Goal: Task Accomplishment & Management: Use online tool/utility

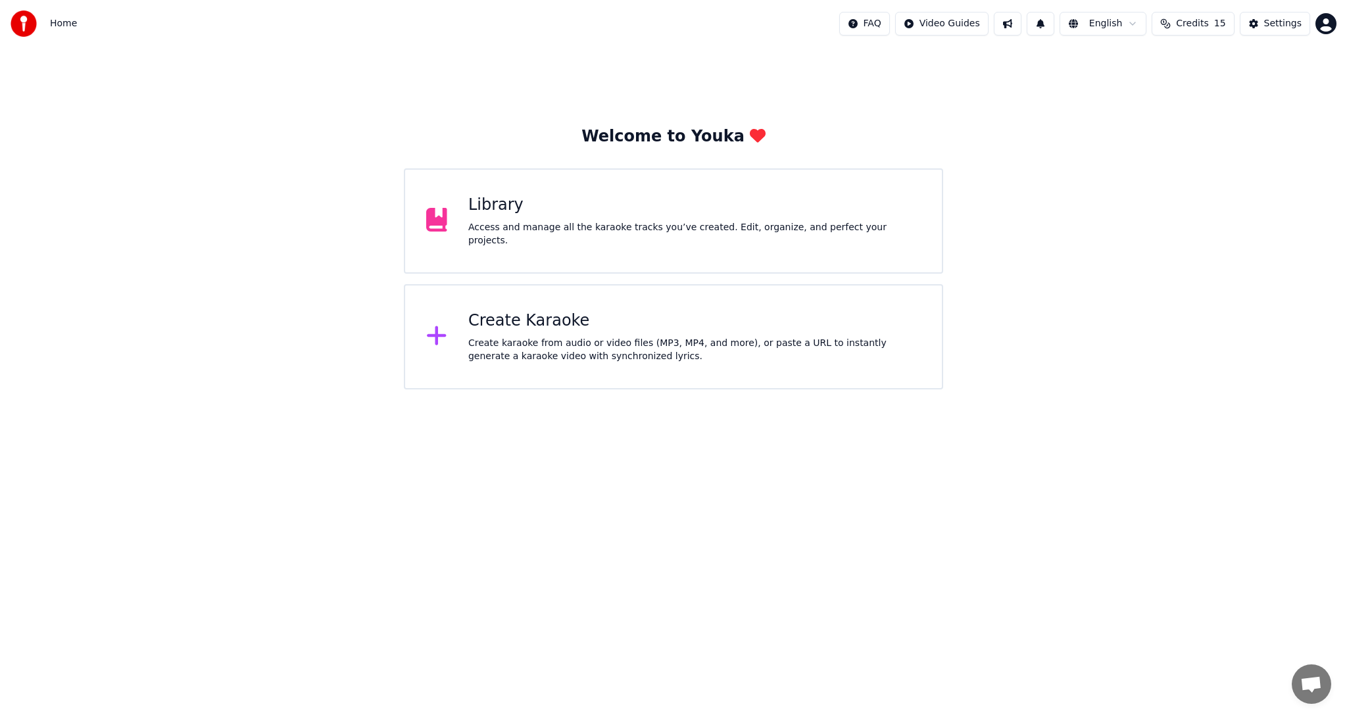
click at [561, 302] on div "Create Karaoke Create karaoke from audio or video files (MP3, MP4, and more), o…" at bounding box center [673, 336] width 538 height 105
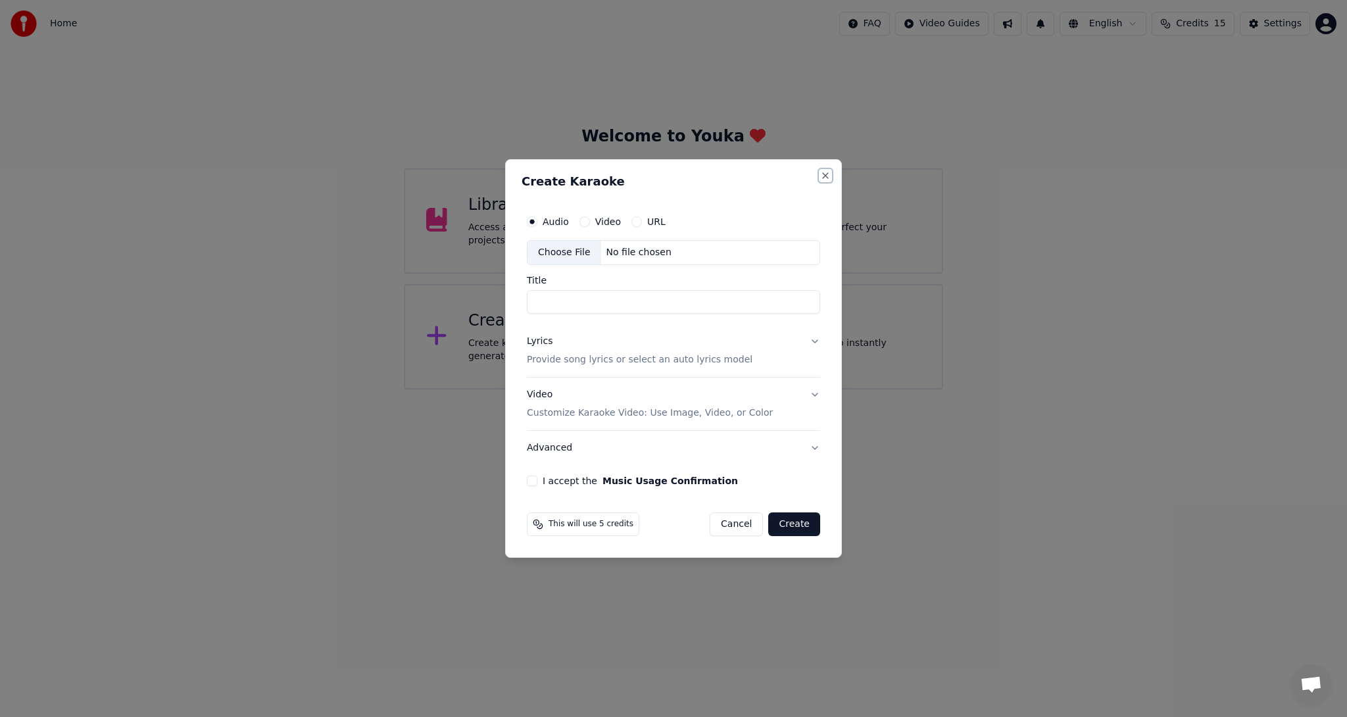
click at [829, 173] on button "Close" at bounding box center [825, 175] width 11 height 11
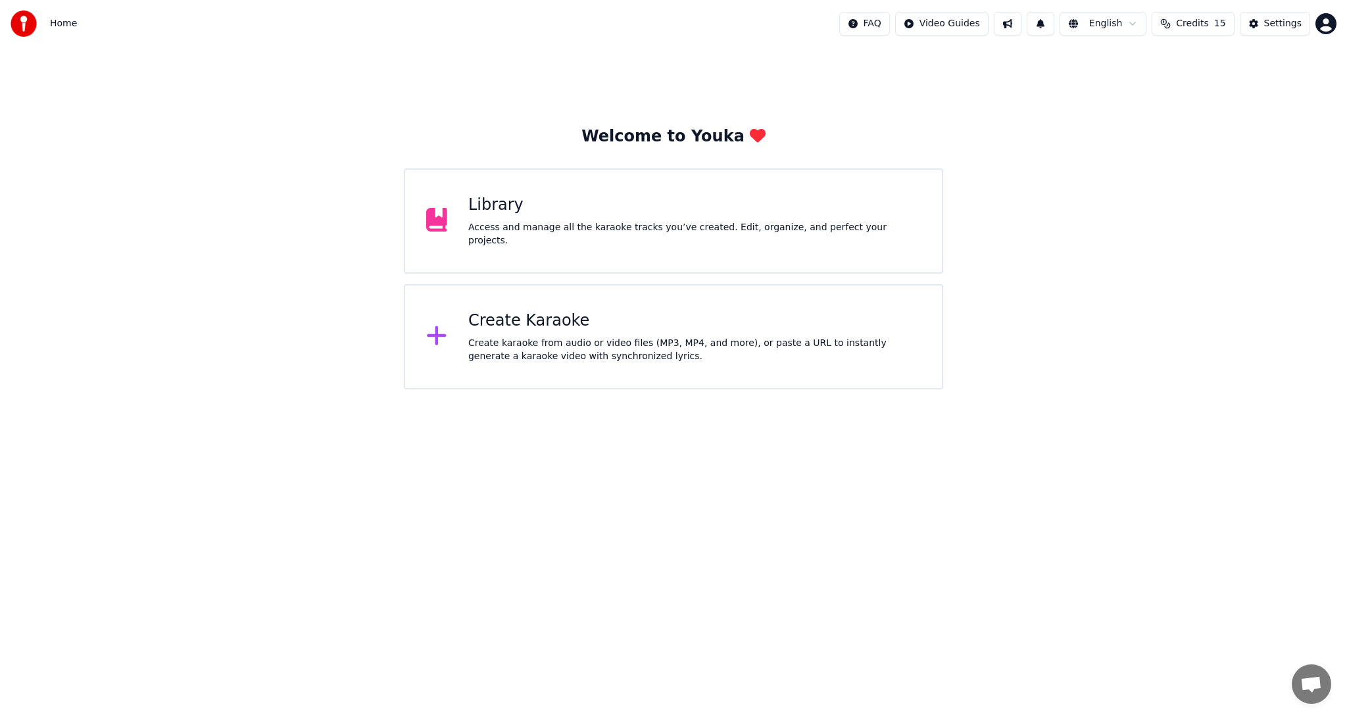
click at [545, 355] on div "Create karaoke from audio or video files (MP3, MP4, and more), or paste a URL t…" at bounding box center [694, 350] width 452 height 26
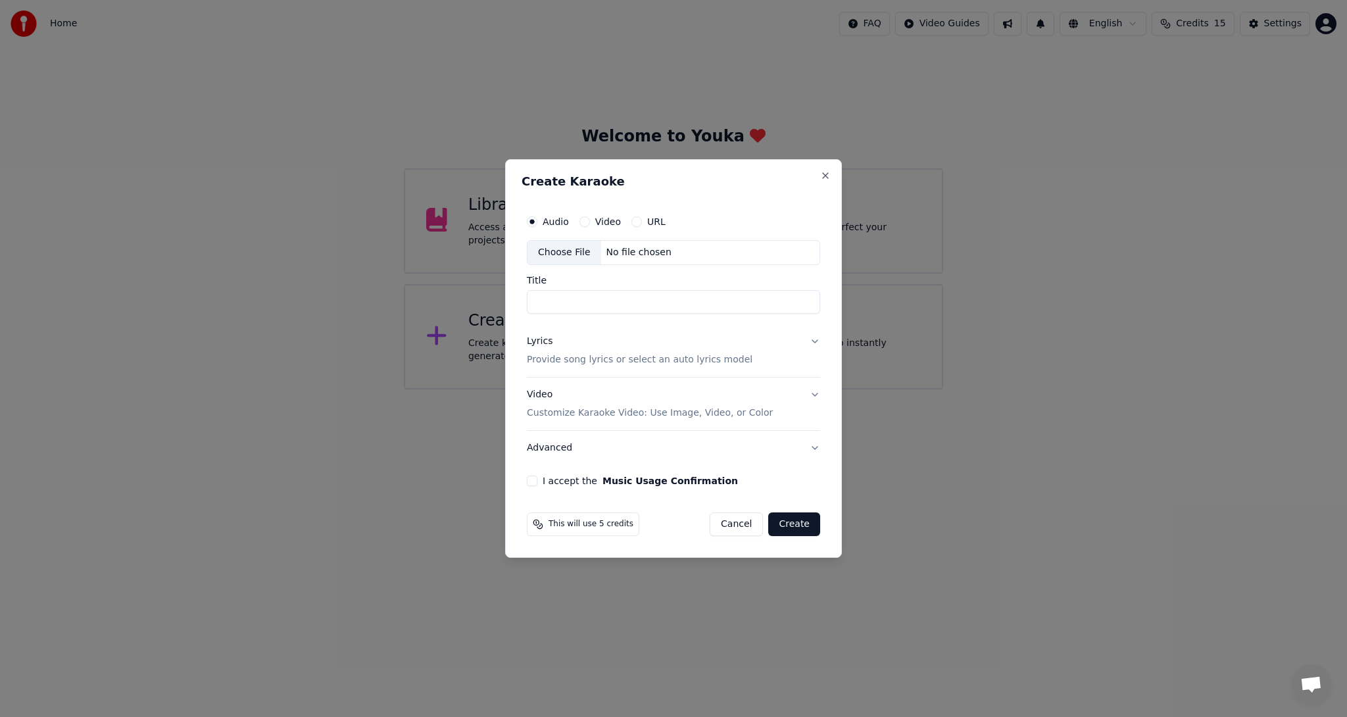
click at [583, 255] on div "Choose File" at bounding box center [564, 253] width 74 height 24
click at [828, 172] on button "Close" at bounding box center [825, 175] width 11 height 11
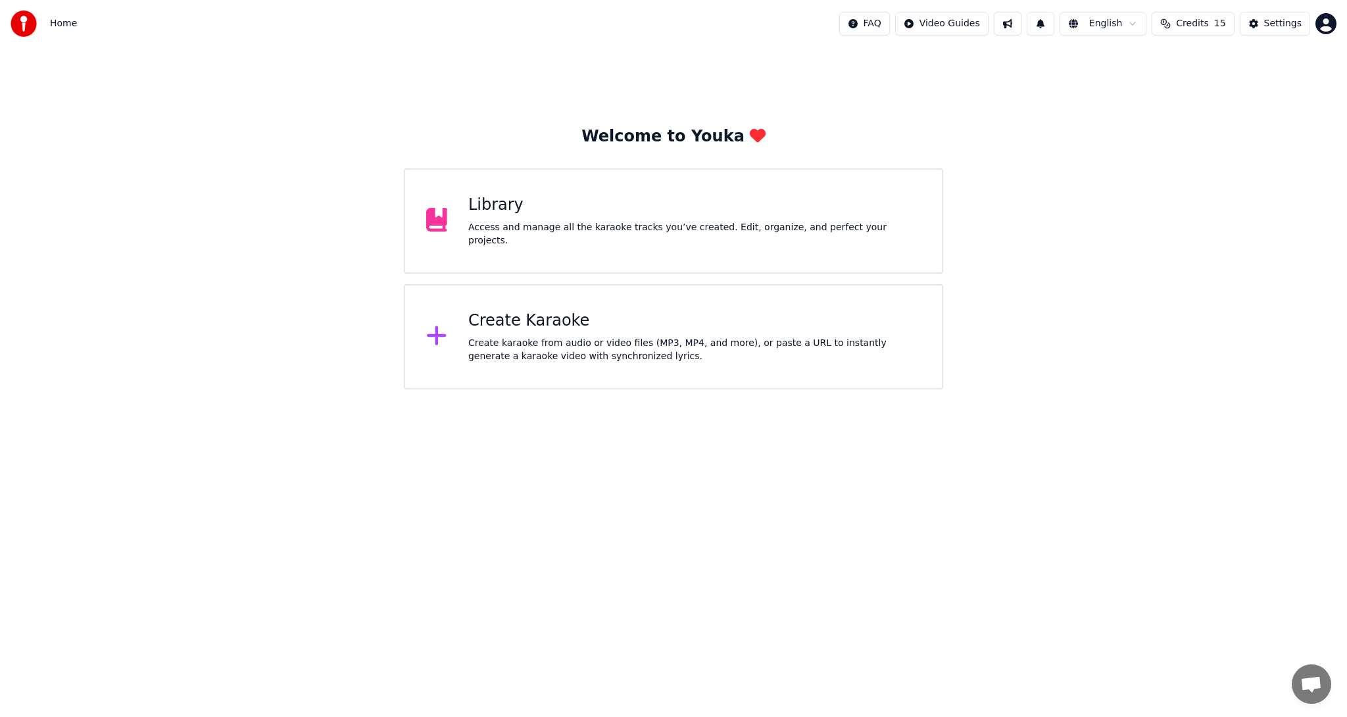
click at [526, 335] on div "Create Karaoke Create karaoke from audio or video files (MP3, MP4, and more), o…" at bounding box center [694, 336] width 452 height 53
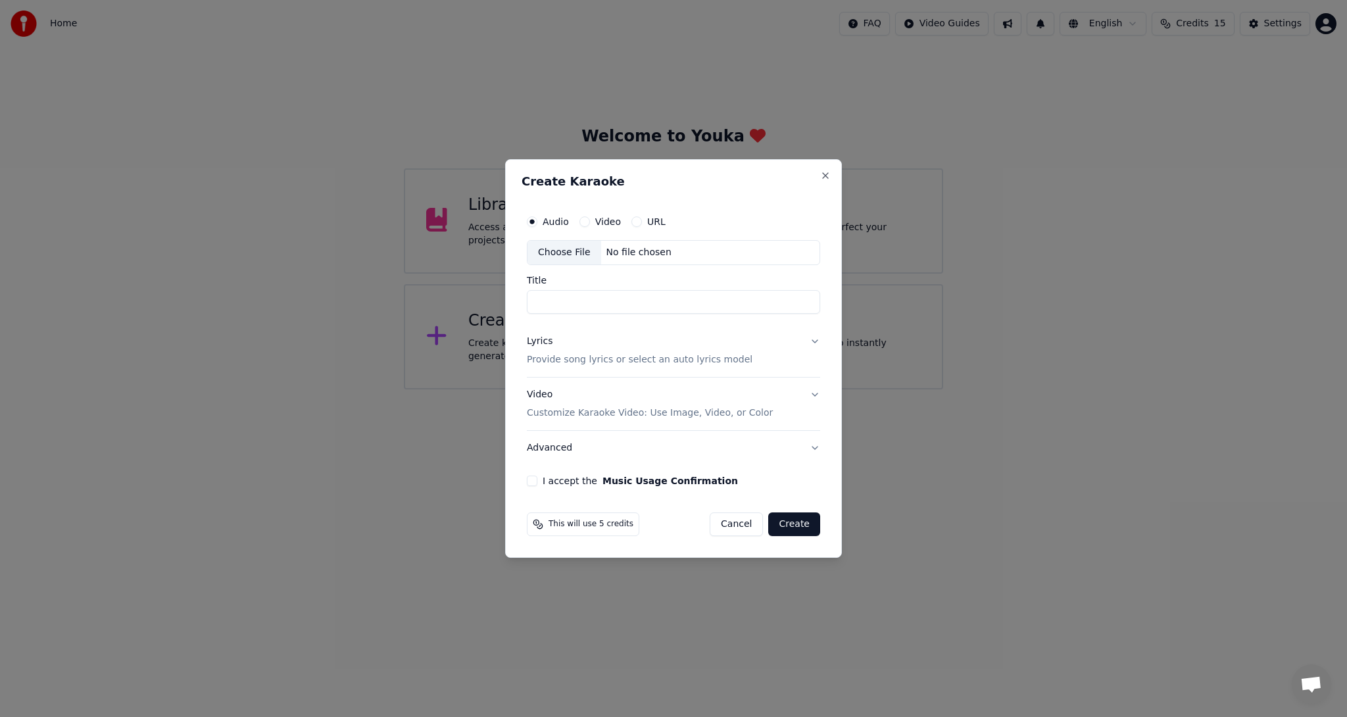
click at [579, 248] on div "Choose File" at bounding box center [564, 253] width 74 height 24
type input "**********"
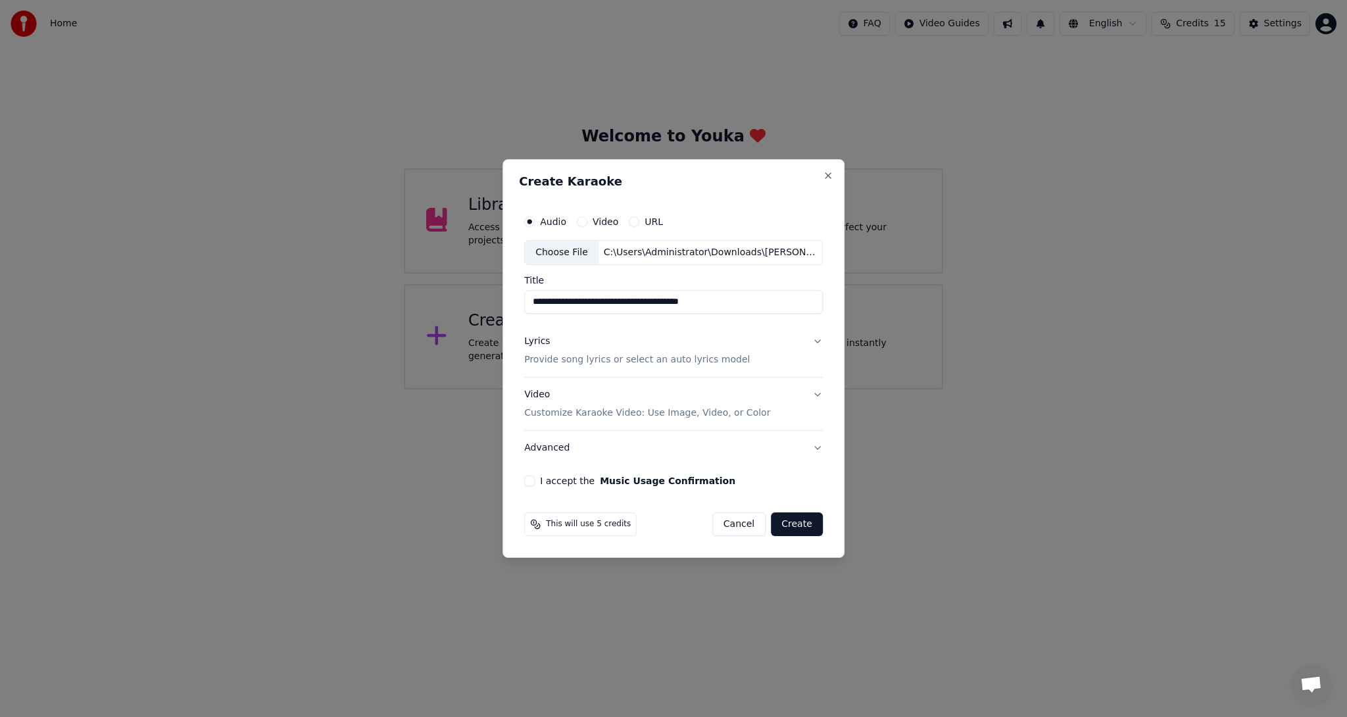
click at [817, 342] on button "Lyrics Provide song lyrics or select an auto lyrics model" at bounding box center [673, 350] width 298 height 53
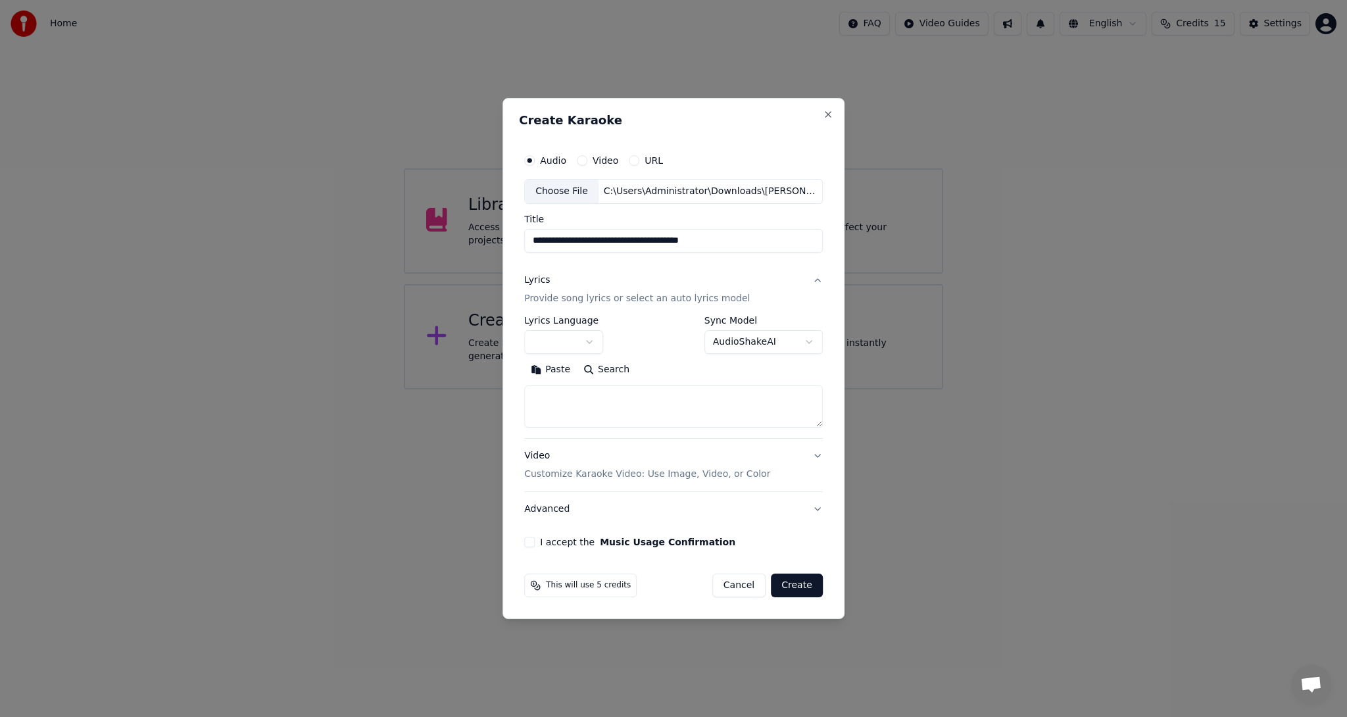
click at [749, 338] on body "**********" at bounding box center [673, 194] width 1347 height 389
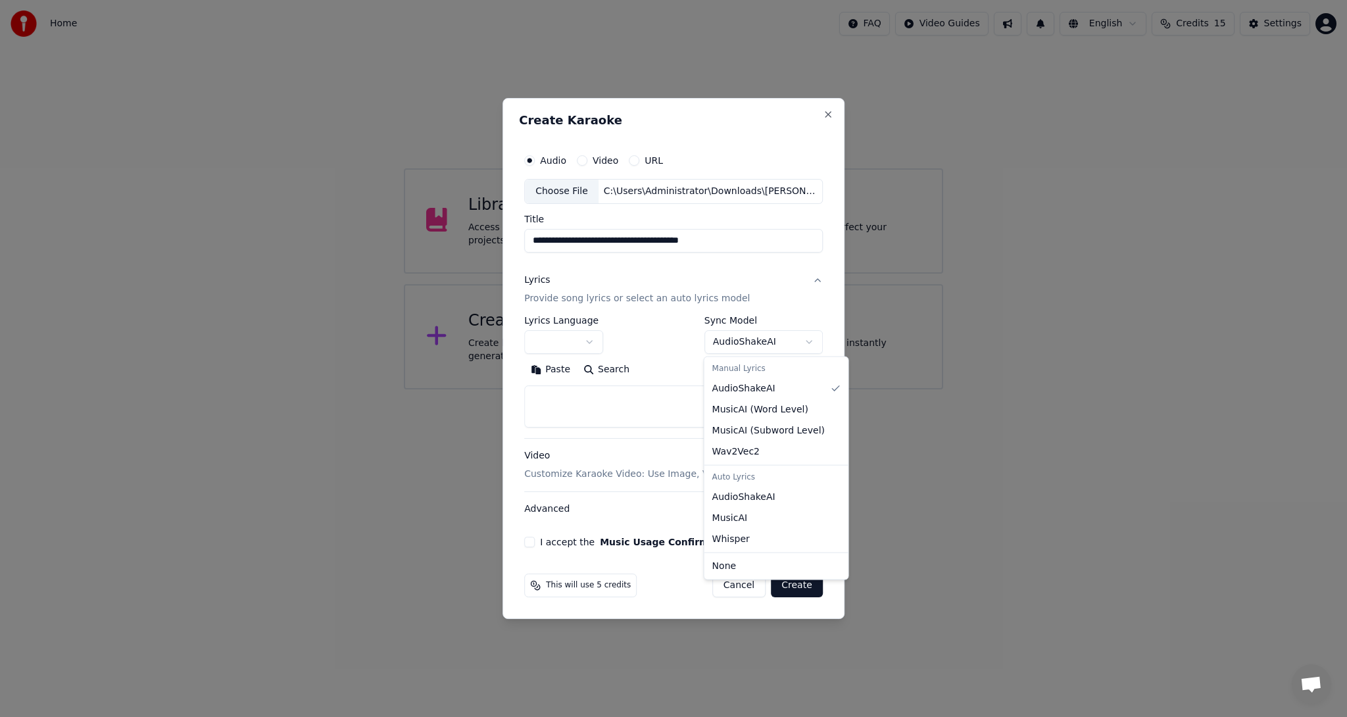
select select "**********"
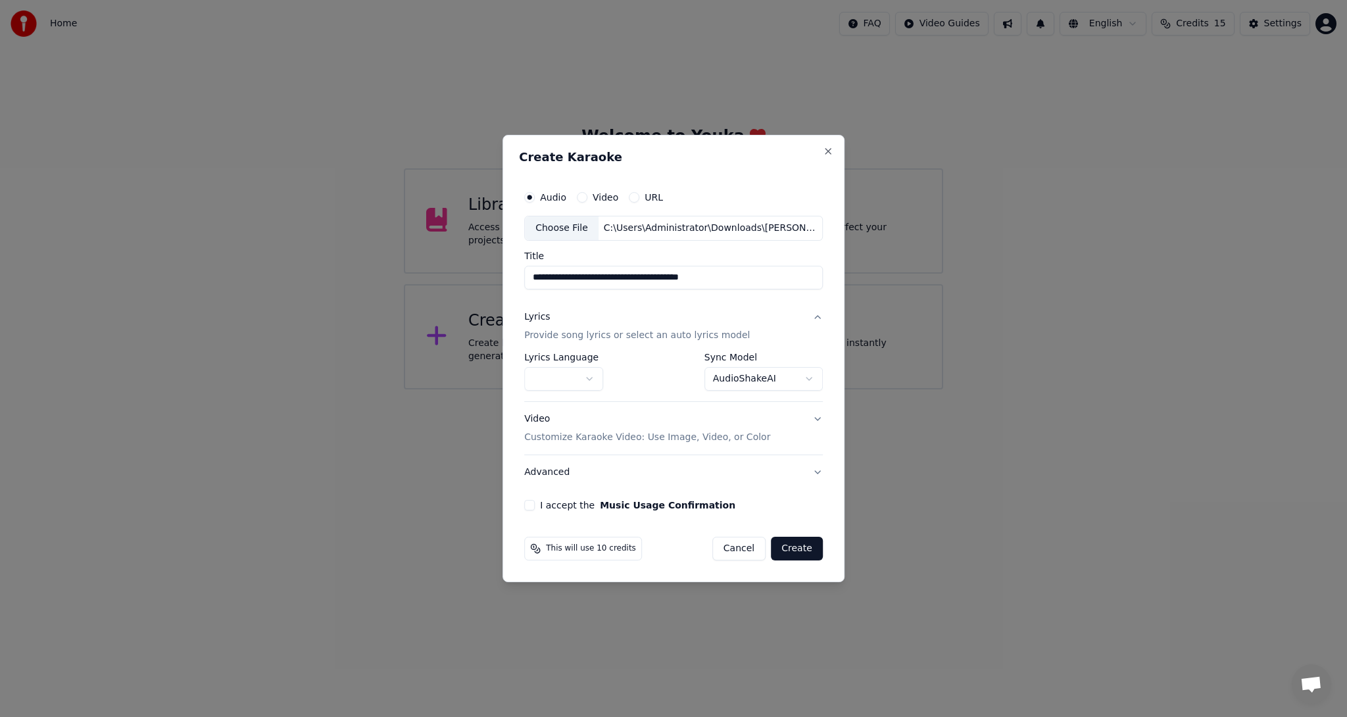
click at [531, 500] on button "I accept the Music Usage Confirmation" at bounding box center [529, 505] width 11 height 11
click at [787, 546] on button "Create" at bounding box center [797, 548] width 52 height 24
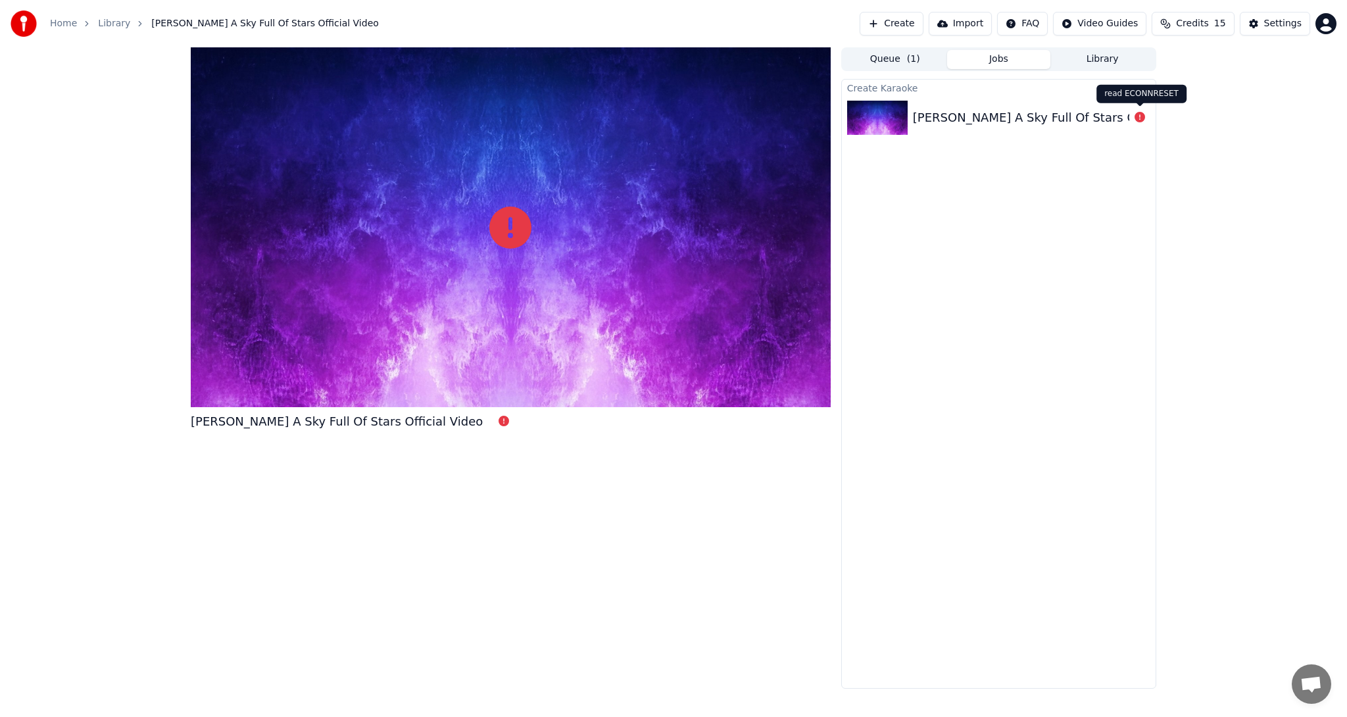
click at [1140, 116] on icon at bounding box center [1139, 117] width 11 height 11
click at [518, 213] on icon at bounding box center [510, 227] width 42 height 42
click at [1025, 124] on div "[PERSON_NAME] A Sky Full Of Stars Official Video" at bounding box center [1059, 117] width 292 height 18
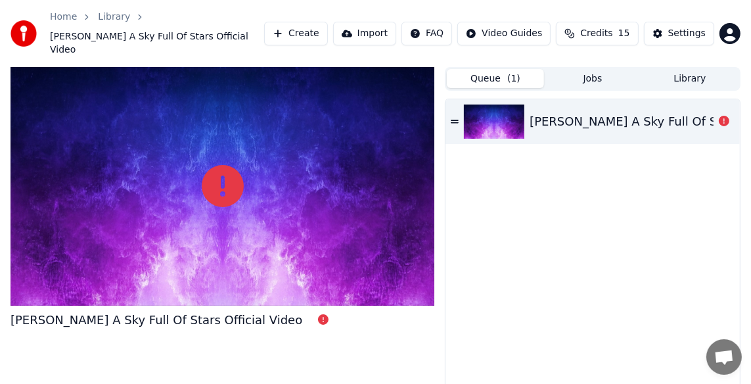
click at [517, 72] on span "( 1 )" at bounding box center [514, 78] width 13 height 13
click at [723, 116] on icon at bounding box center [724, 121] width 11 height 11
click at [695, 112] on div "[PERSON_NAME] A Sky Full Of Stars Official Video" at bounding box center [676, 121] width 292 height 18
click at [721, 116] on icon at bounding box center [724, 121] width 11 height 11
click at [724, 116] on icon at bounding box center [724, 121] width 11 height 11
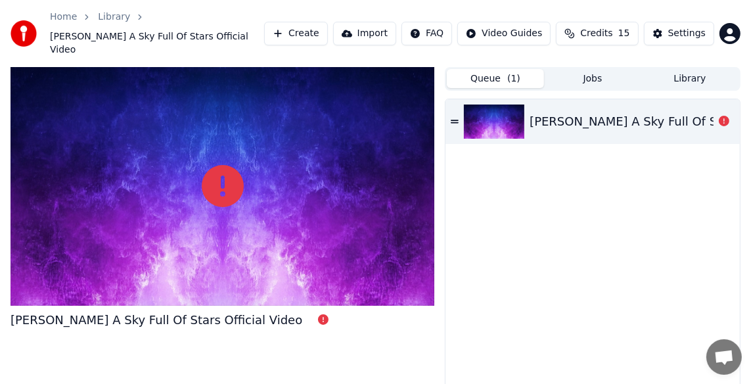
click at [124, 21] on link "Library" at bounding box center [114, 17] width 32 height 13
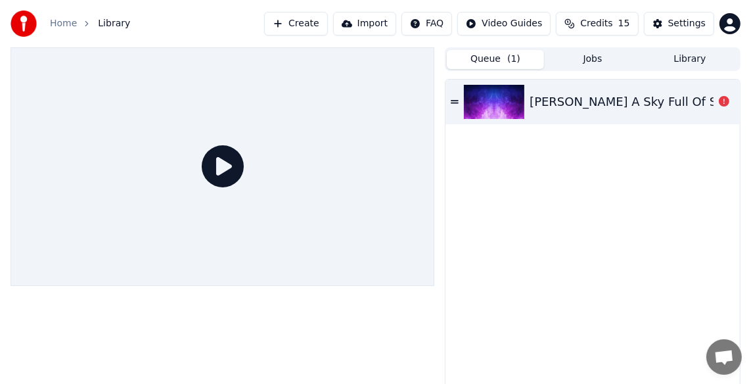
click at [59, 20] on link "Home" at bounding box center [63, 23] width 27 height 13
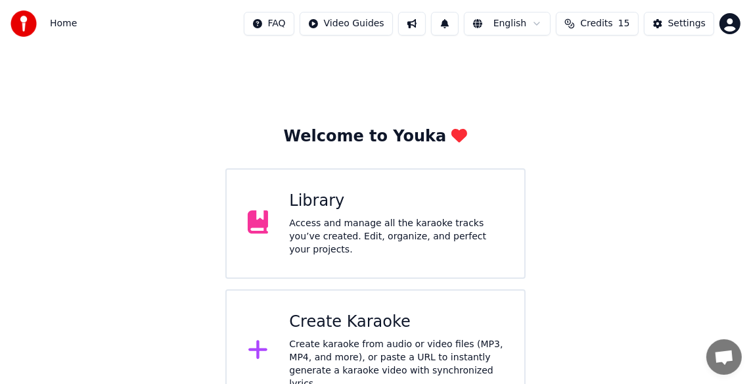
click at [373, 229] on div "Access and manage all the karaoke tracks you’ve created. Edit, organize, and pe…" at bounding box center [396, 236] width 214 height 39
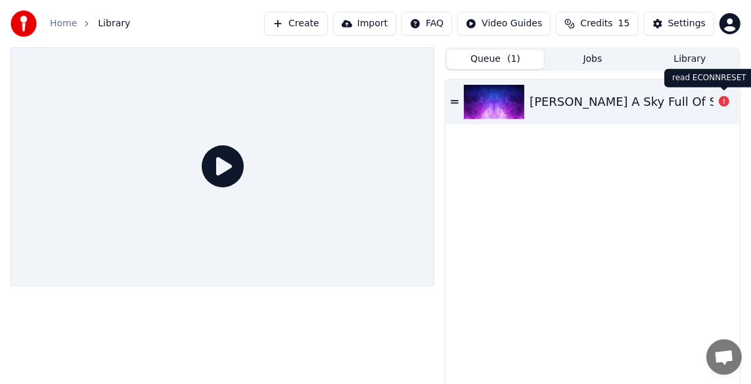
click at [721, 101] on icon at bounding box center [724, 101] width 11 height 11
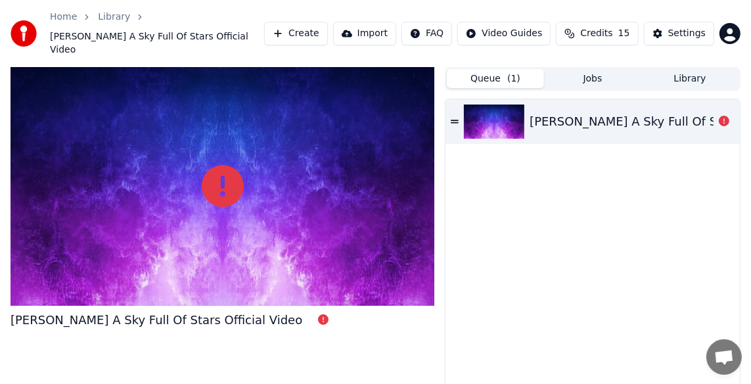
click at [679, 112] on div "[PERSON_NAME] A Sky Full Of Stars Official Video" at bounding box center [676, 121] width 292 height 18
click at [574, 112] on div "[PERSON_NAME] A Sky Full Of Stars Official Video" at bounding box center [676, 121] width 292 height 18
click at [235, 168] on icon at bounding box center [223, 186] width 42 height 42
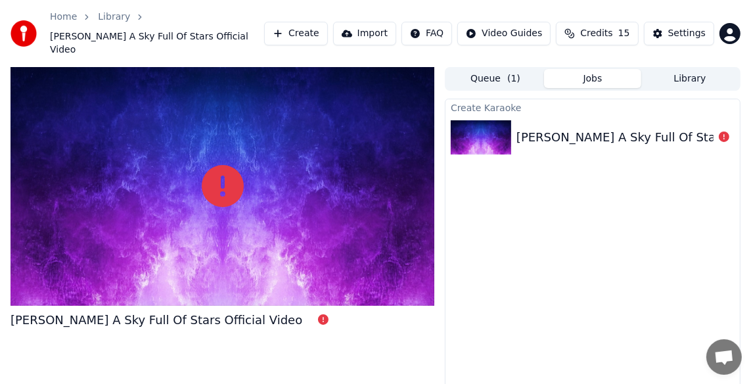
click at [613, 75] on button "Jobs" at bounding box center [592, 78] width 97 height 19
click at [663, 69] on button "Library" at bounding box center [690, 78] width 97 height 19
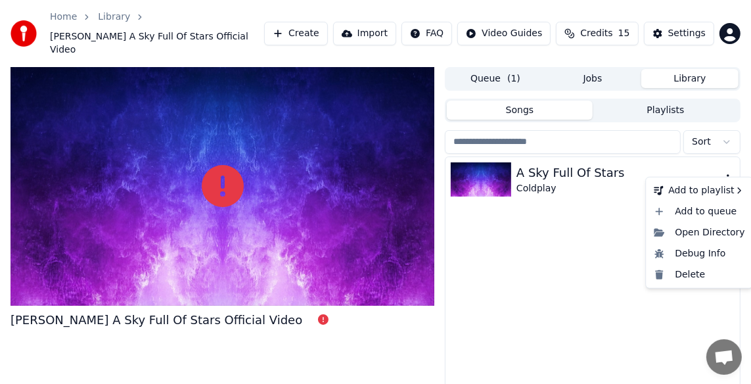
click at [730, 174] on icon "button" at bounding box center [728, 179] width 13 height 11
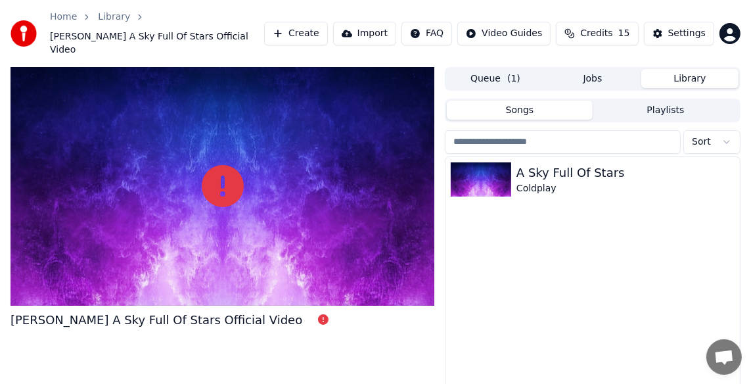
click at [641, 101] on button "Playlists" at bounding box center [666, 110] width 146 height 19
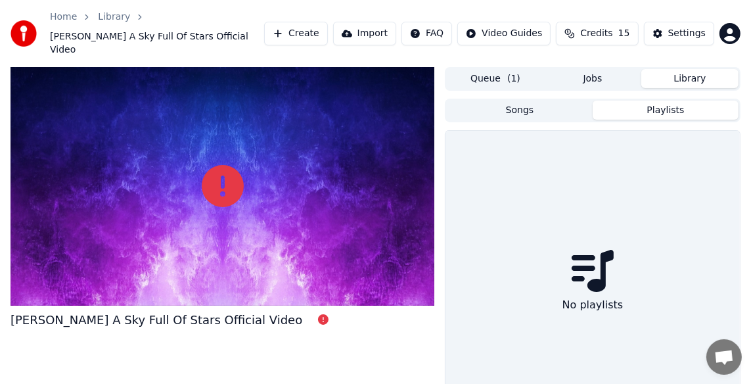
click at [565, 101] on button "Songs" at bounding box center [520, 110] width 146 height 19
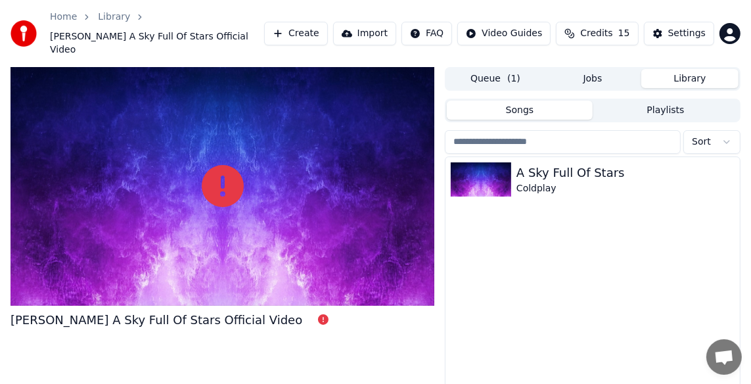
click at [581, 72] on button "Jobs" at bounding box center [592, 78] width 97 height 19
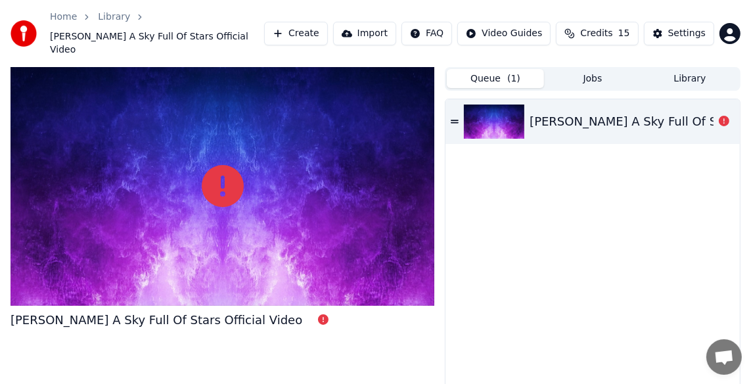
click at [521, 70] on button "Queue ( 1 )" at bounding box center [495, 78] width 97 height 19
click at [689, 70] on button "Library" at bounding box center [690, 78] width 97 height 19
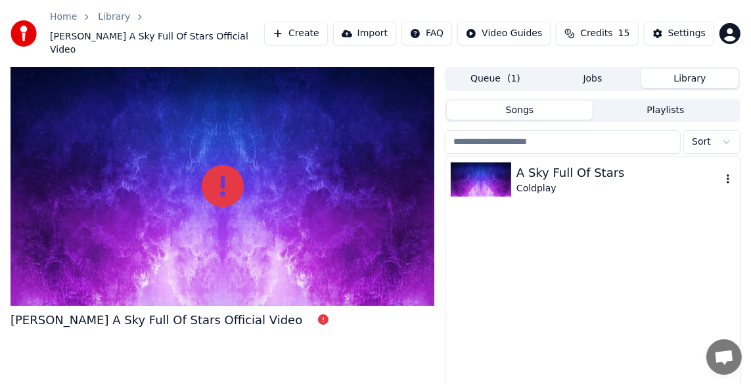
click at [508, 162] on img at bounding box center [481, 179] width 60 height 34
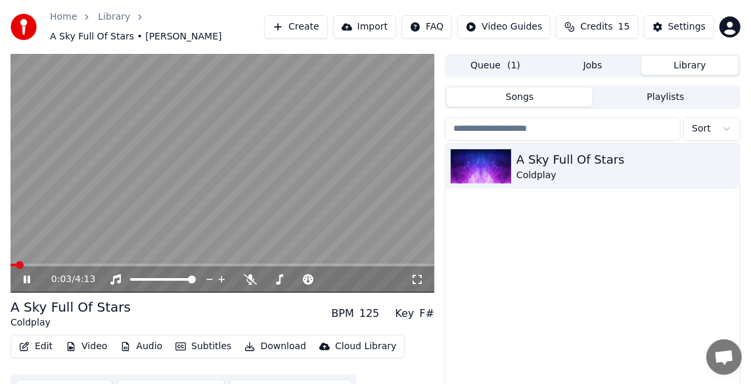
click at [203, 345] on button "Subtitles" at bounding box center [203, 346] width 66 height 18
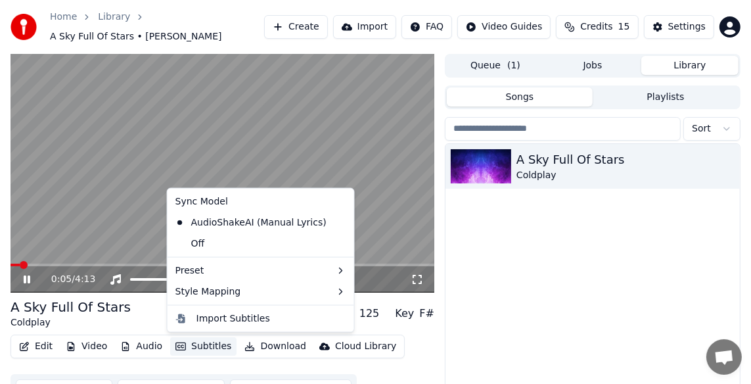
click at [97, 263] on video at bounding box center [223, 173] width 424 height 239
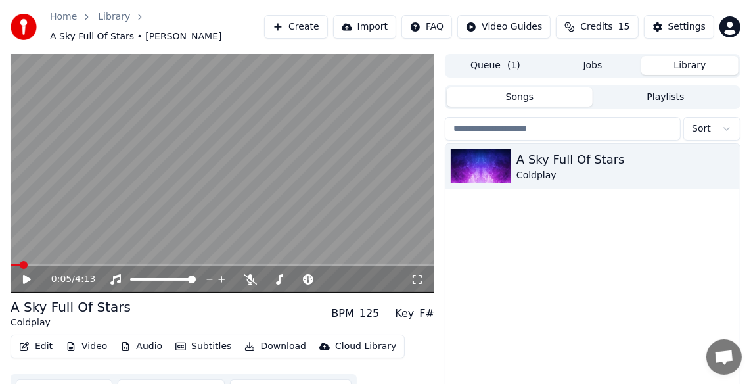
click at [122, 266] on span at bounding box center [223, 265] width 424 height 3
click at [21, 279] on icon at bounding box center [36, 279] width 30 height 11
click at [235, 266] on div "1:11 / 4:13" at bounding box center [223, 279] width 424 height 26
click at [236, 263] on video at bounding box center [223, 173] width 424 height 239
click at [232, 265] on span at bounding box center [223, 265] width 424 height 3
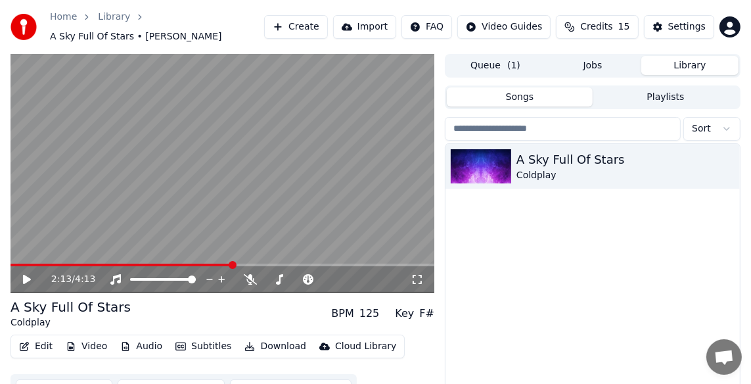
click at [28, 278] on icon at bounding box center [27, 279] width 8 height 9
click at [78, 16] on div "Home" at bounding box center [70, 17] width 41 height 13
click at [67, 16] on link "Home" at bounding box center [63, 17] width 27 height 13
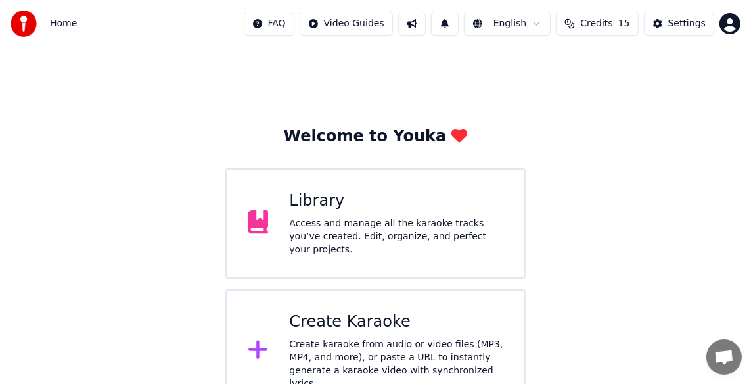
click at [387, 322] on div "Create Karaoke" at bounding box center [396, 322] width 214 height 21
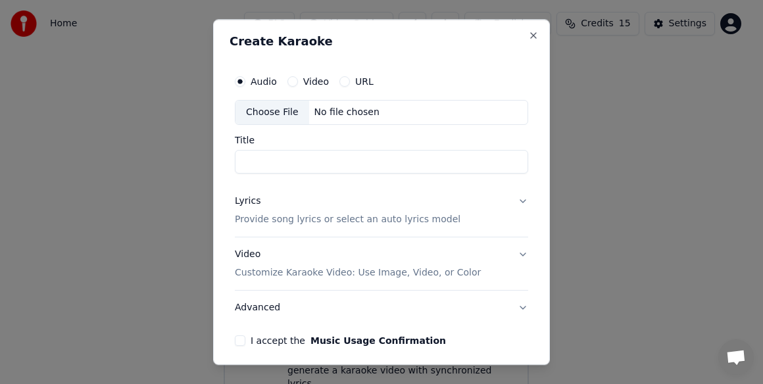
click at [268, 108] on div "Choose File" at bounding box center [272, 113] width 74 height 24
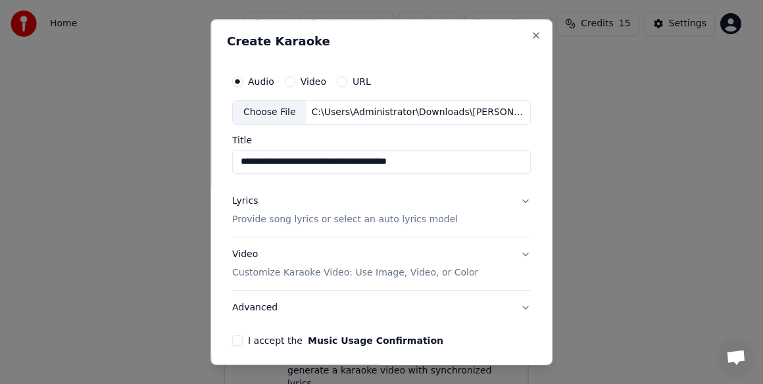
click at [507, 218] on button "Lyrics Provide song lyrics or select an auto lyrics model" at bounding box center [381, 210] width 298 height 53
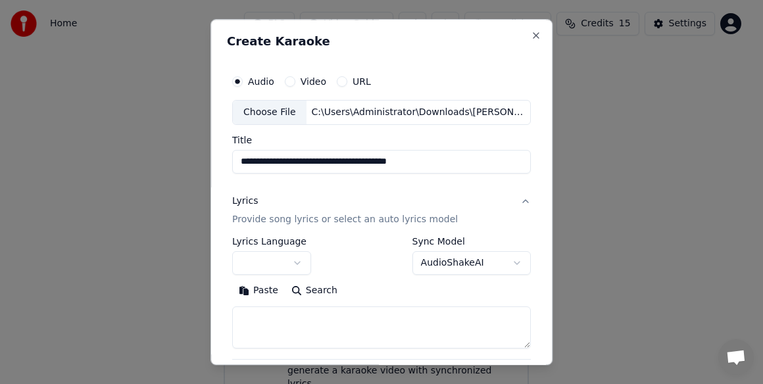
click at [439, 160] on input "**********" at bounding box center [381, 162] width 298 height 24
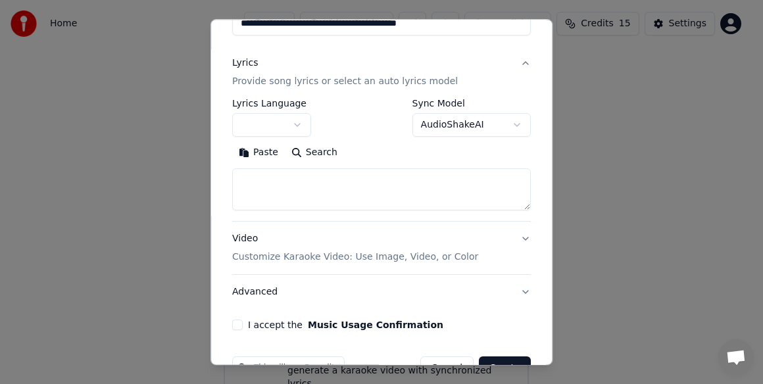
scroll to position [174, 0]
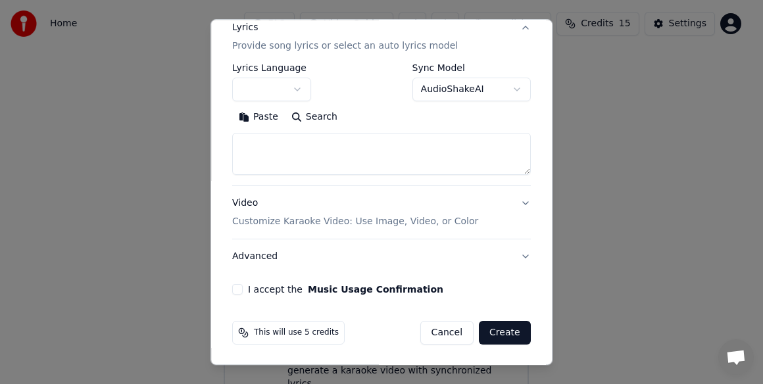
type input "**********"
click at [481, 95] on body "**********" at bounding box center [375, 206] width 751 height 413
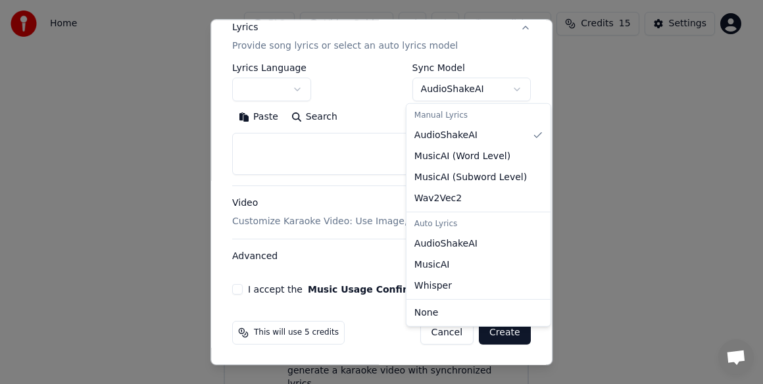
select select "**********"
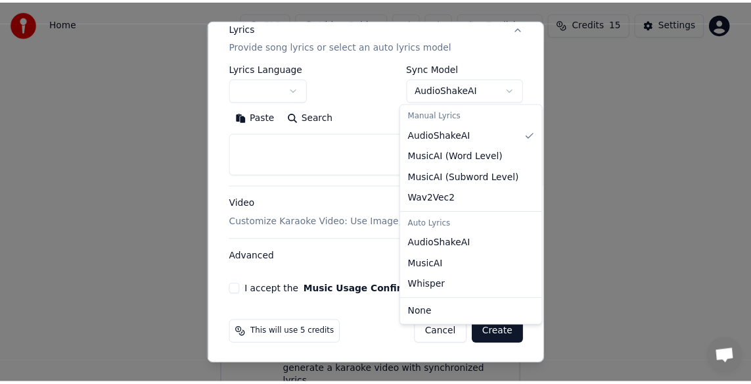
scroll to position [100, 0]
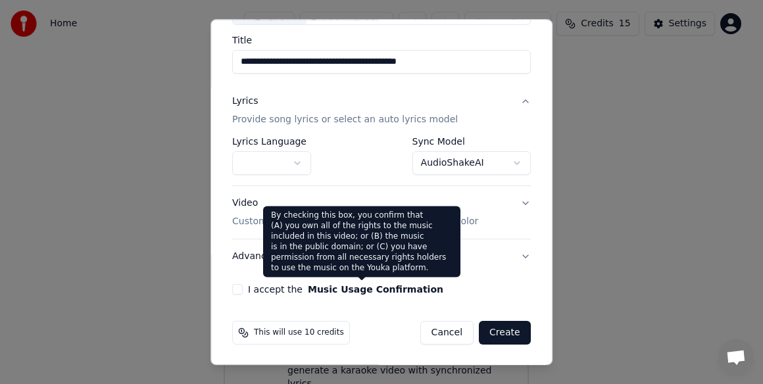
click at [263, 285] on label "I accept the Music Usage Confirmation" at bounding box center [345, 289] width 195 height 9
click at [243, 284] on button "I accept the Music Usage Confirmation" at bounding box center [237, 289] width 11 height 11
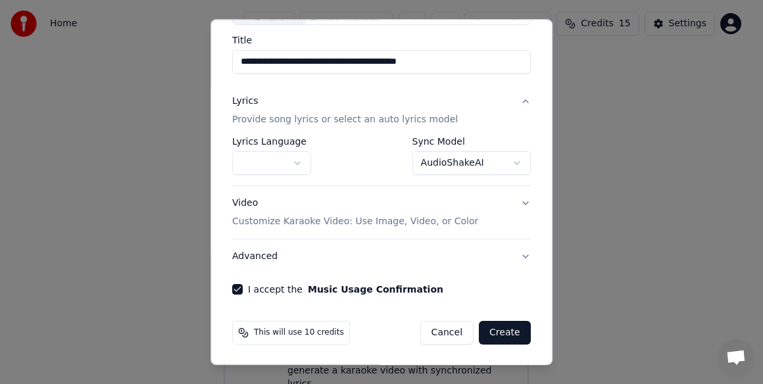
click at [497, 326] on button "Create" at bounding box center [505, 333] width 52 height 24
